Goal: Use online tool/utility

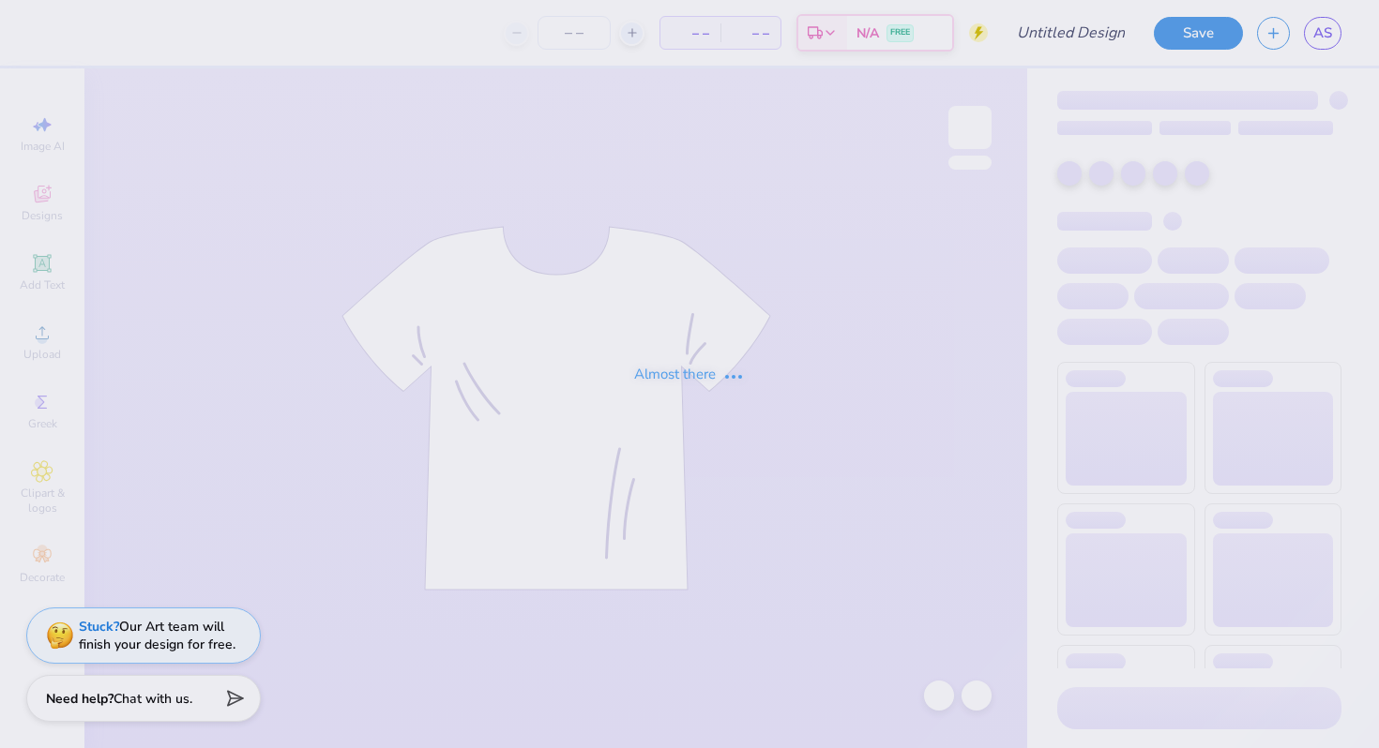
type input "Boys Hoco"
type input "50"
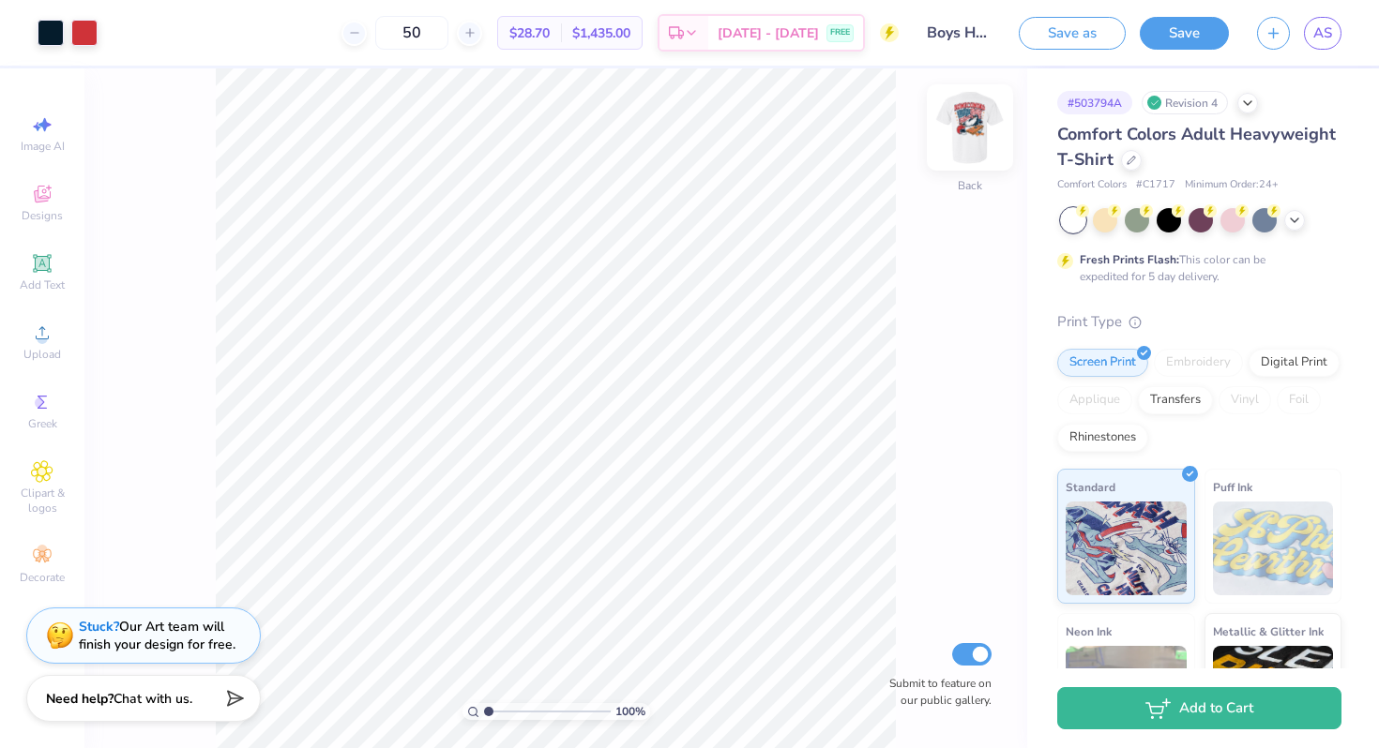
click at [979, 112] on img at bounding box center [969, 127] width 75 height 75
click at [140, 30] on div at bounding box center [149, 31] width 21 height 21
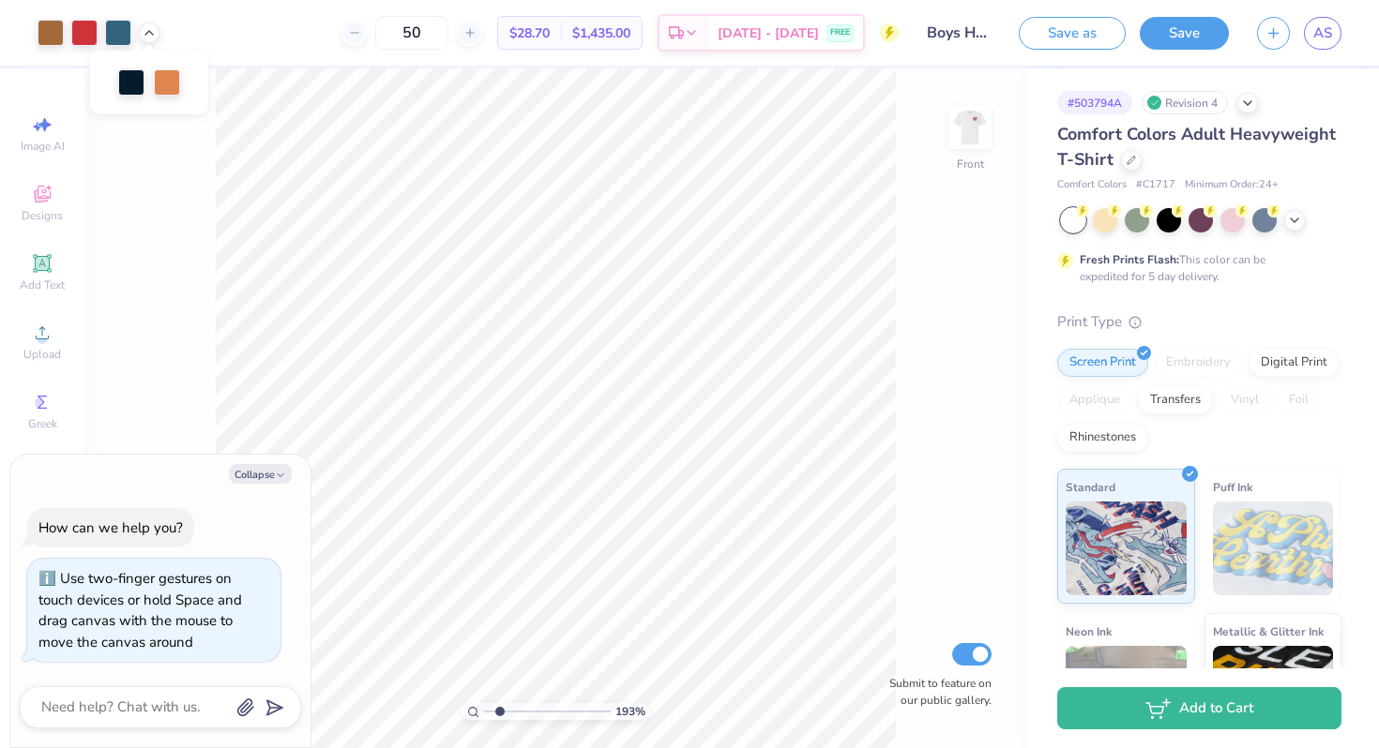
type input "1.95"
type textarea "x"
type input "1.25"
click at [490, 705] on input "range" at bounding box center [547, 711] width 127 height 17
